Goal: Information Seeking & Learning: Learn about a topic

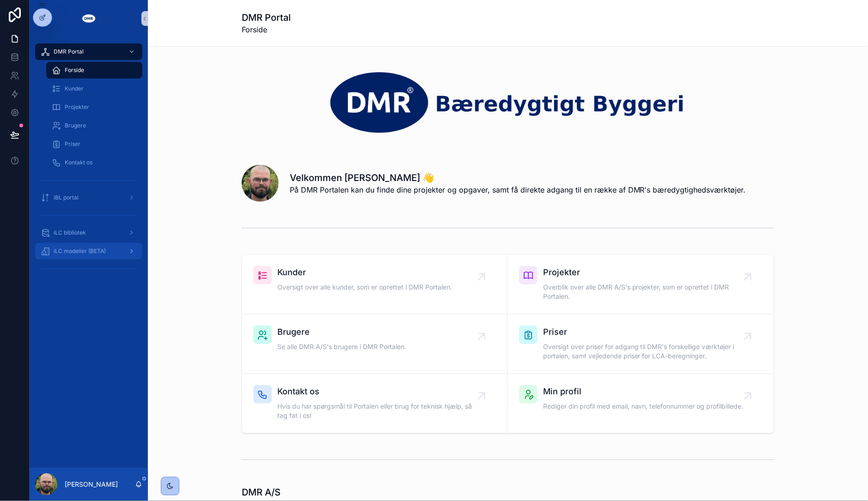
click at [60, 252] on span "iLC modeller (BETA)" at bounding box center [80, 251] width 52 height 7
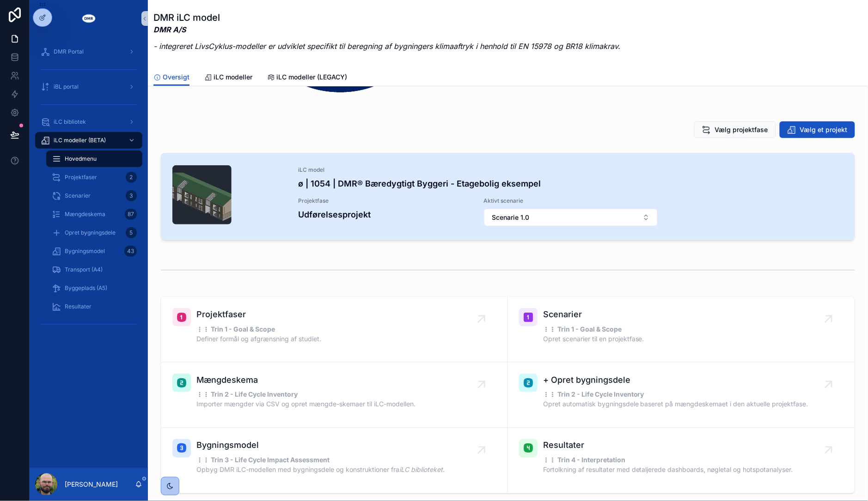
scroll to position [103, 0]
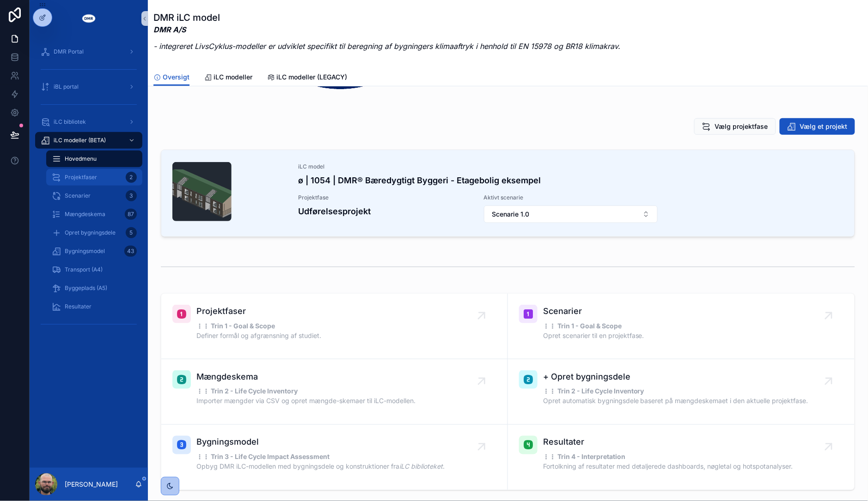
click at [106, 180] on div "Projektfaser 2" at bounding box center [94, 177] width 85 height 15
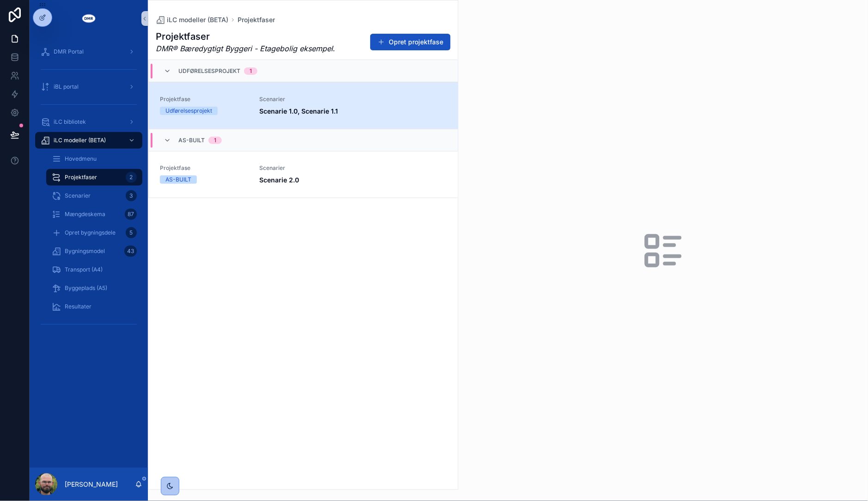
click at [251, 113] on div "Projektfase Udførelsesprojekt Scenarier Scenarie 1.0, Scenarie 1.1" at bounding box center [303, 106] width 287 height 20
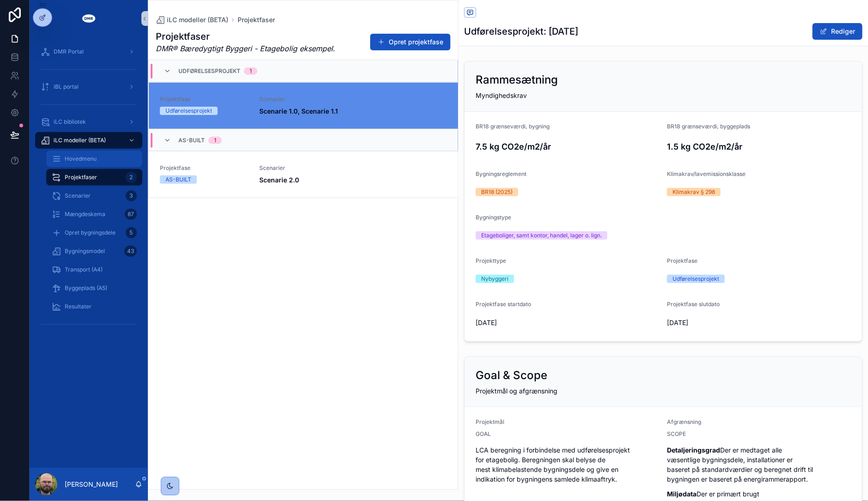
click at [68, 153] on div "Hovedmenu" at bounding box center [94, 159] width 85 height 15
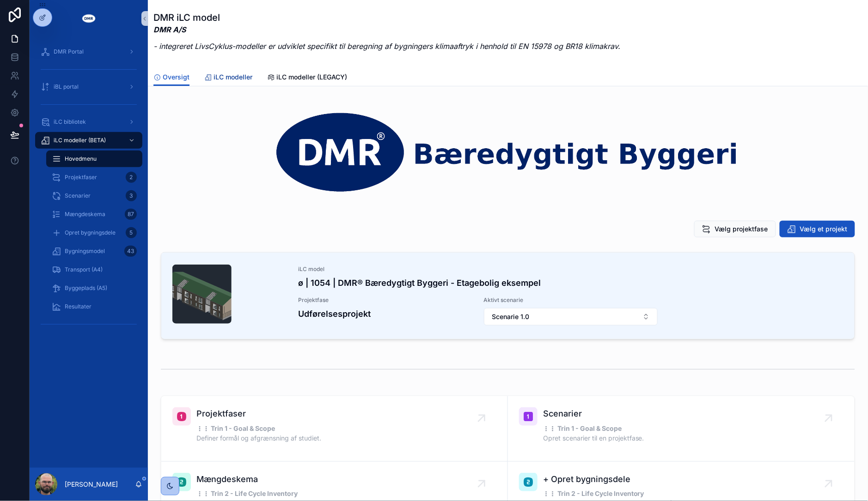
click at [233, 80] on span "iLC modeller" at bounding box center [232, 77] width 39 height 9
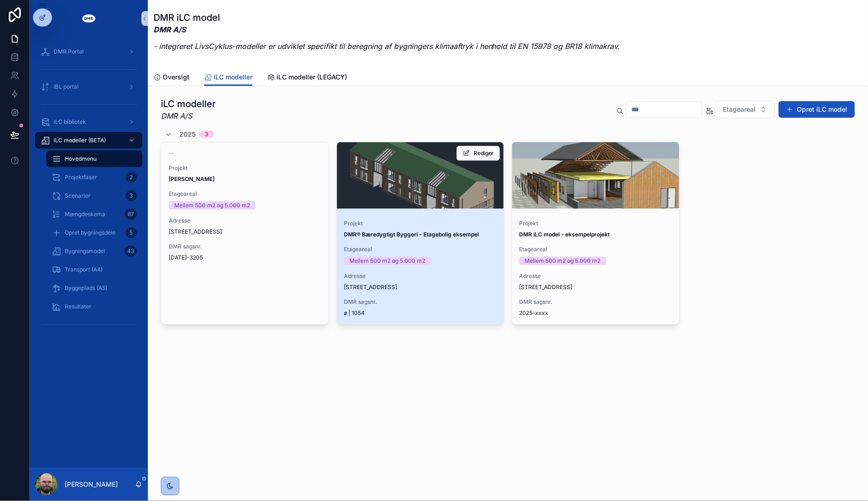
click at [408, 255] on div "Etageareal Mellem 500 m2 og 5.000 m2" at bounding box center [420, 255] width 152 height 19
click at [412, 177] on div "scrollable content" at bounding box center [420, 175] width 167 height 11
click at [459, 237] on strong "DMR® Bæredygtigt Byggeri - Etagebolig eksempel" at bounding box center [411, 234] width 135 height 7
click at [481, 153] on span "Rediger" at bounding box center [484, 153] width 20 height 7
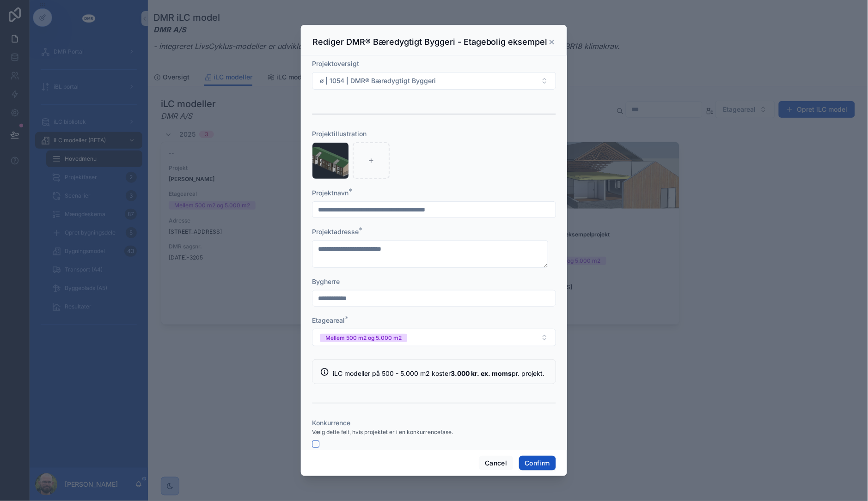
click at [430, 154] on div "Skærmbillede-2025-08-25-144443 .png" at bounding box center [434, 160] width 244 height 37
